Goal: Information Seeking & Learning: Learn about a topic

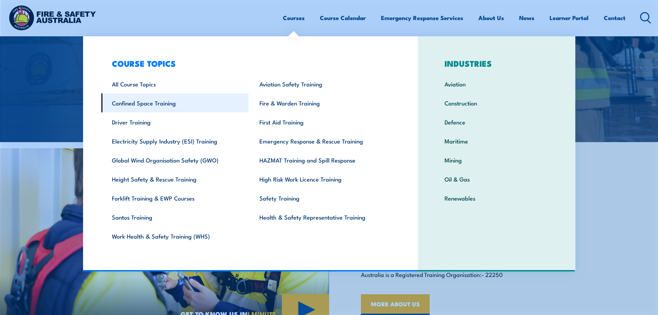
click at [146, 101] on link "Confined Space Training" at bounding box center [175, 102] width 148 height 19
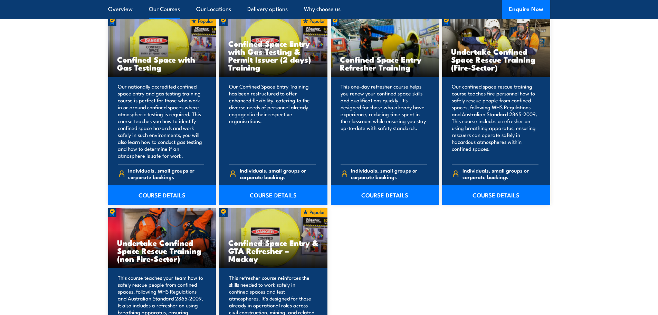
scroll to position [553, 0]
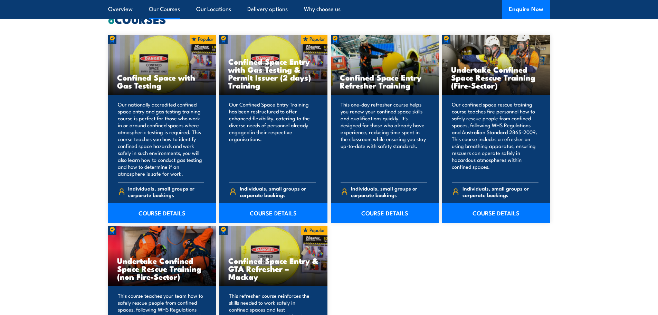
click at [158, 212] on link "COURSE DETAILS" at bounding box center [162, 212] width 108 height 19
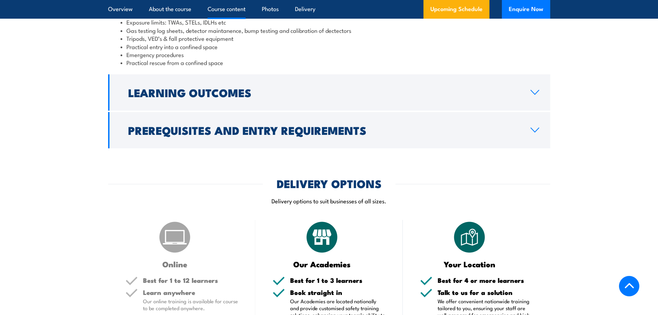
scroll to position [864, 0]
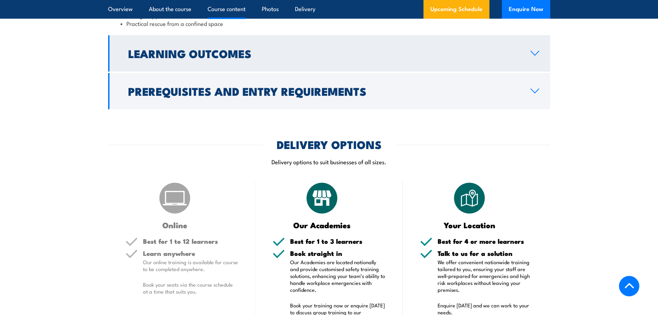
click at [219, 58] on h2 "Learning Outcomes" at bounding box center [323, 53] width 391 height 10
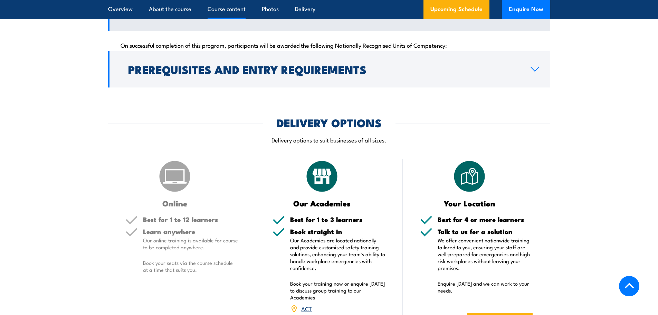
scroll to position [792, 0]
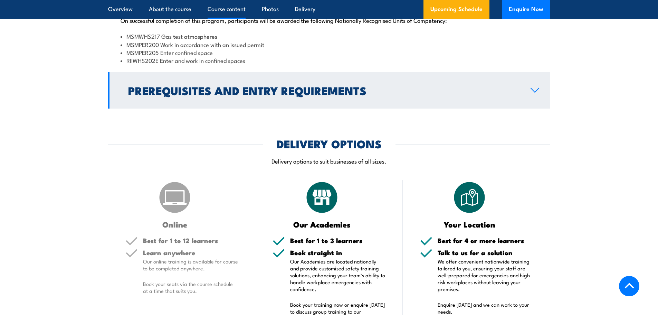
click at [255, 95] on h2 "Prerequisites and Entry Requirements" at bounding box center [323, 90] width 391 height 10
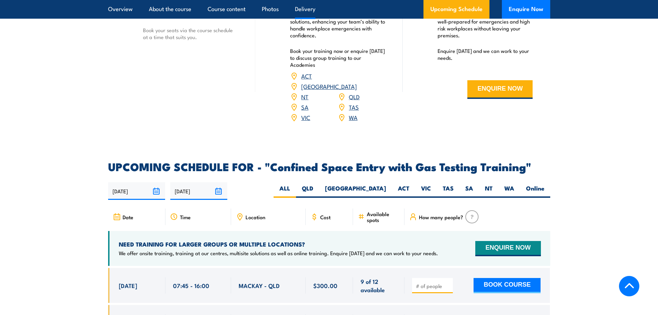
scroll to position [1068, 0]
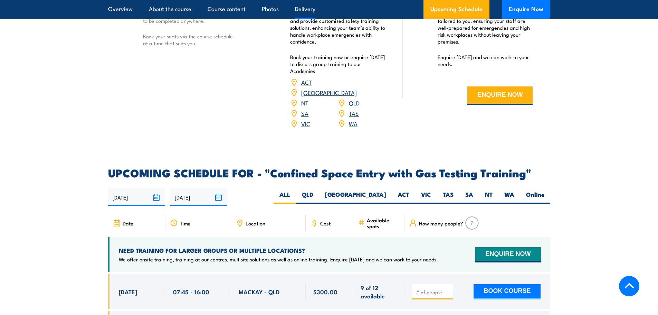
click at [357, 88] on link "NSW" at bounding box center [329, 92] width 56 height 8
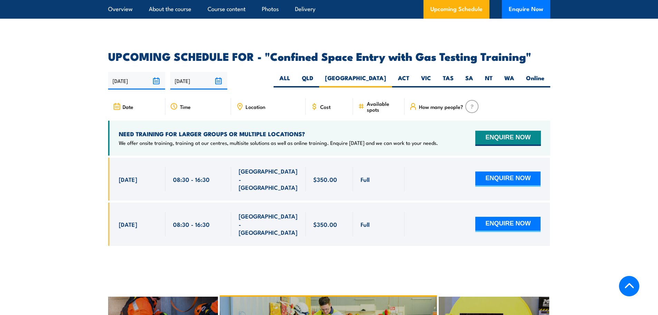
scroll to position [1173, 0]
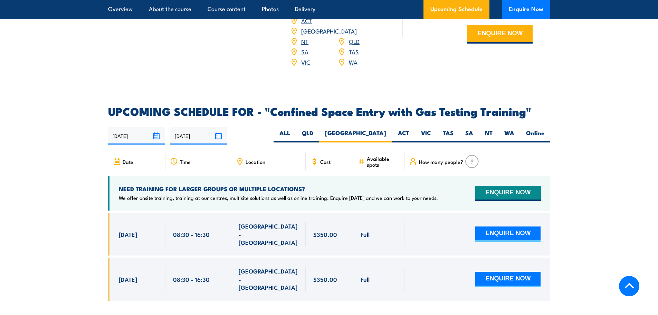
click at [474, 158] on img at bounding box center [471, 161] width 13 height 13
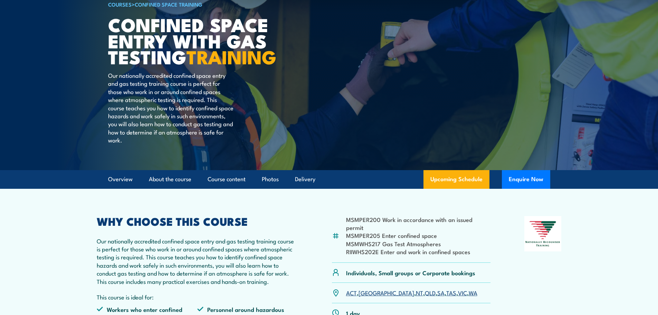
scroll to position [0, 0]
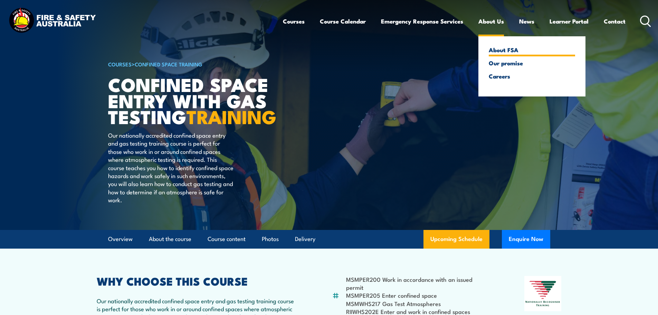
click at [503, 50] on link "About FSA" at bounding box center [532, 50] width 86 height 6
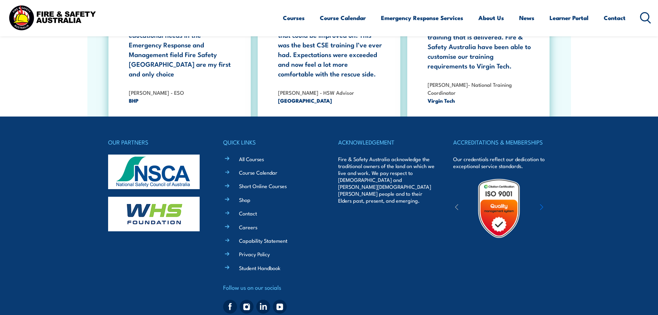
scroll to position [2242, 0]
